Goal: Navigation & Orientation: Find specific page/section

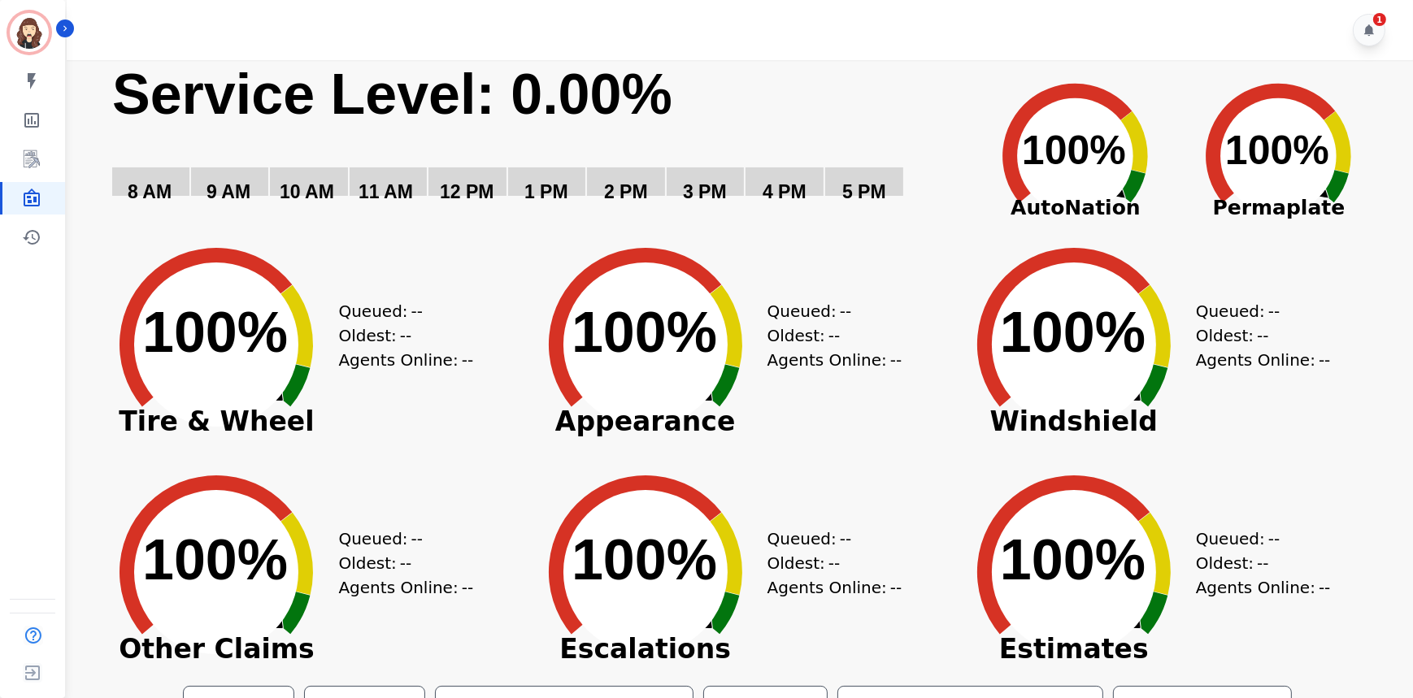
click at [606, 24] on div "1" at bounding box center [742, 30] width 1351 height 60
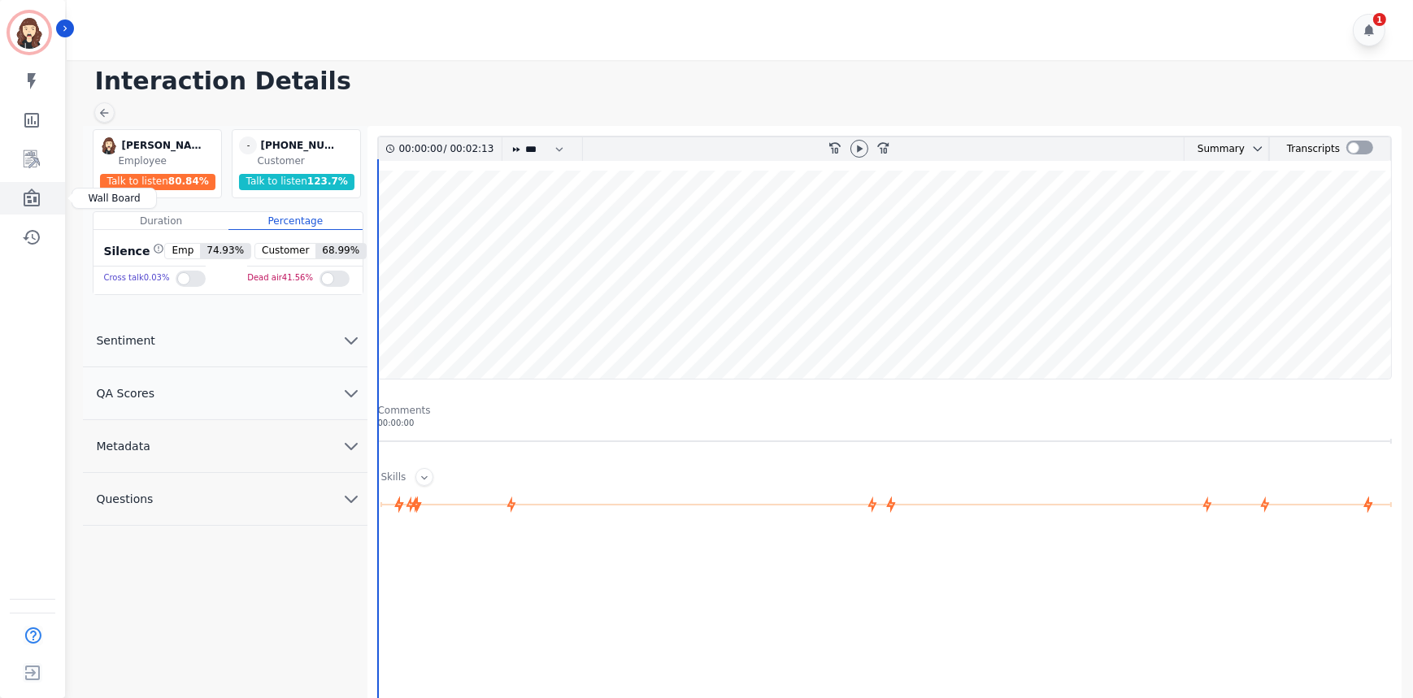
click at [33, 187] on link "Sidebar" at bounding box center [33, 198] width 63 height 33
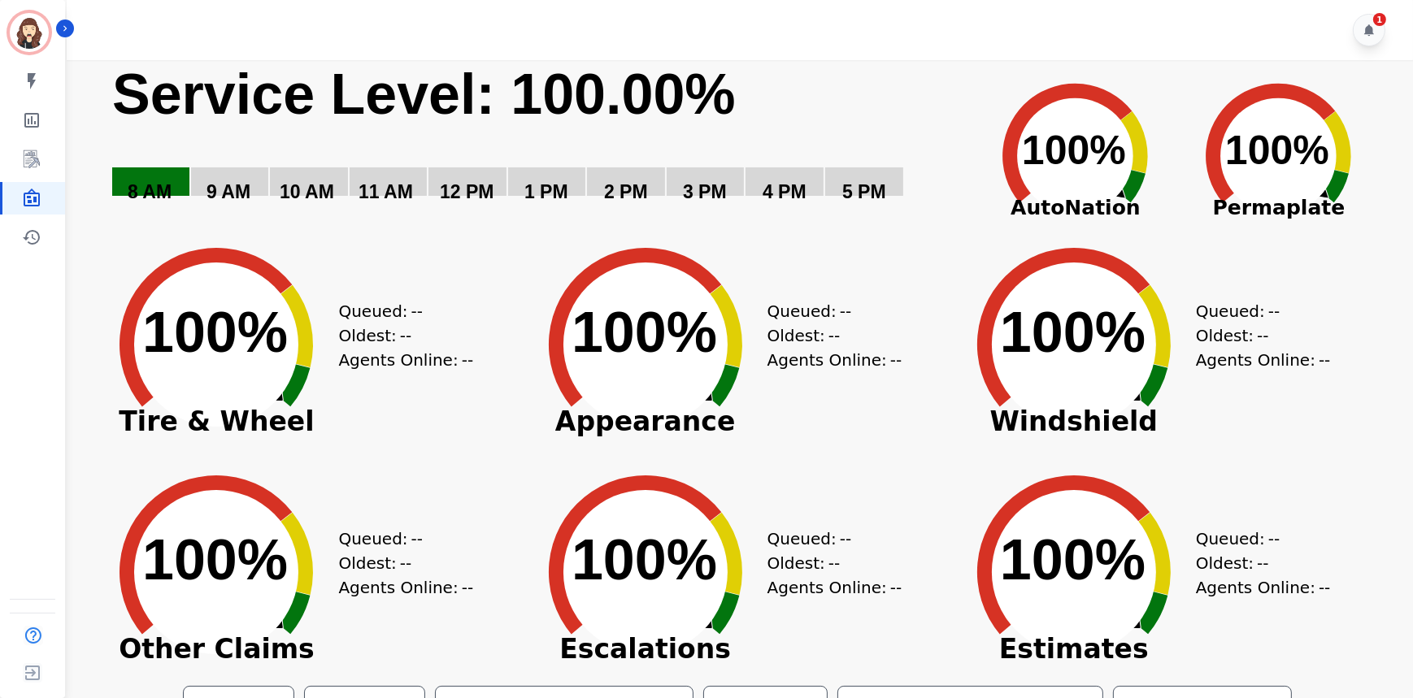
click at [41, 310] on div "[PERSON_NAME] ID: [PERSON_NAME][EMAIL_ADDRESS][PERSON_NAME][DOMAIN_NAME] My ski…" at bounding box center [32, 349] width 65 height 698
click at [62, 32] on icon "Sidebar" at bounding box center [64, 28] width 11 height 11
click at [26, 29] on img "Sidebar" at bounding box center [29, 32] width 39 height 39
